Goal: Information Seeking & Learning: Find specific fact

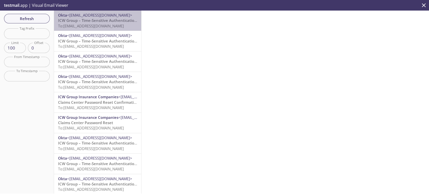
click at [105, 24] on span "To: [EMAIL_ADDRESS][DOMAIN_NAME]" at bounding box center [91, 25] width 66 height 5
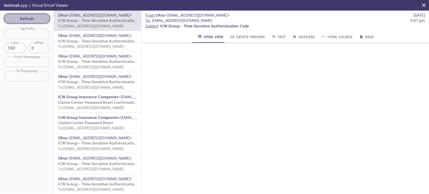
click at [38, 19] on span "Refresh" at bounding box center [27, 18] width 38 height 7
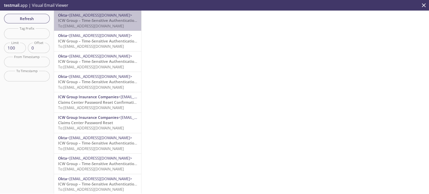
click at [109, 27] on span "To: [EMAIL_ADDRESS][DOMAIN_NAME]" at bounding box center [91, 25] width 66 height 5
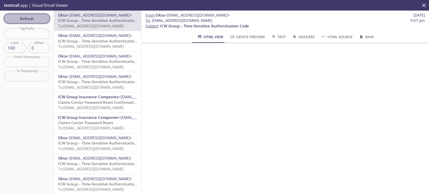
click at [36, 20] on span "Refresh" at bounding box center [27, 18] width 38 height 7
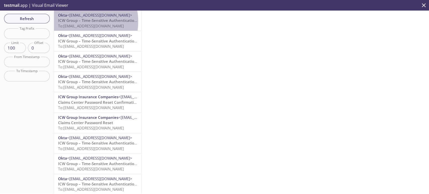
click at [75, 22] on span "ICW Group – Time-Sensitive Authentication Code" at bounding box center [102, 20] width 89 height 5
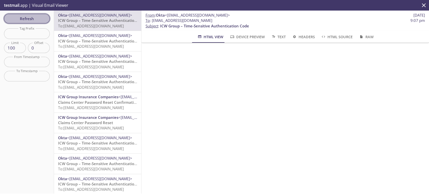
click at [44, 20] on span "Refresh" at bounding box center [27, 18] width 38 height 7
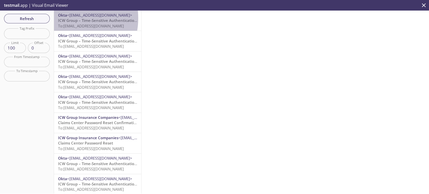
click at [66, 18] on span "ICW Group – Time-Sensitive Authentication Code" at bounding box center [102, 20] width 89 height 5
